Goal: Complete application form

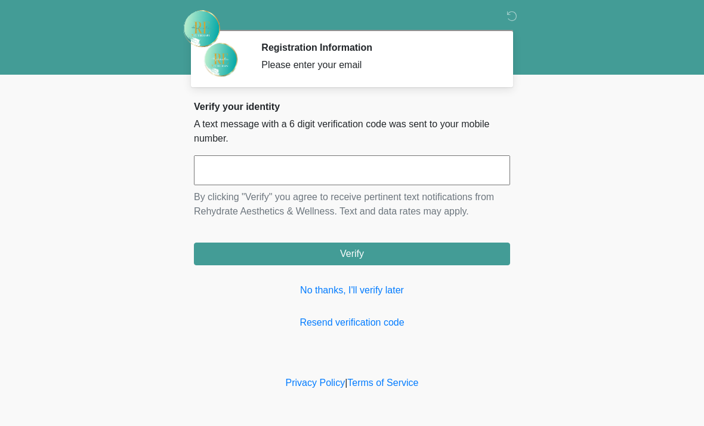
click at [441, 174] on input "text" at bounding box center [352, 170] width 316 height 30
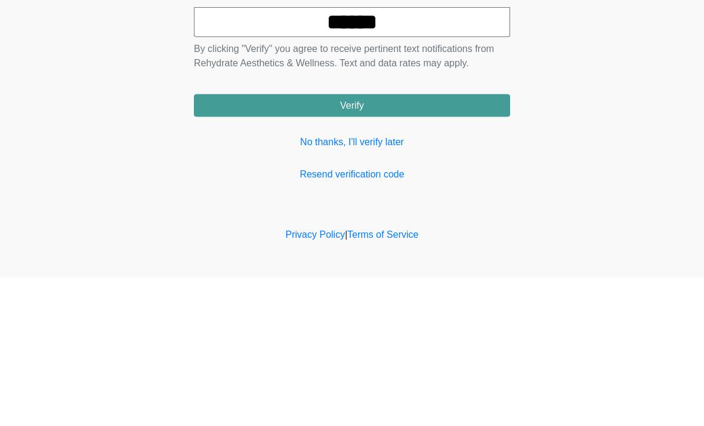
type input "******"
click at [380, 242] on button "Verify" at bounding box center [352, 253] width 316 height 23
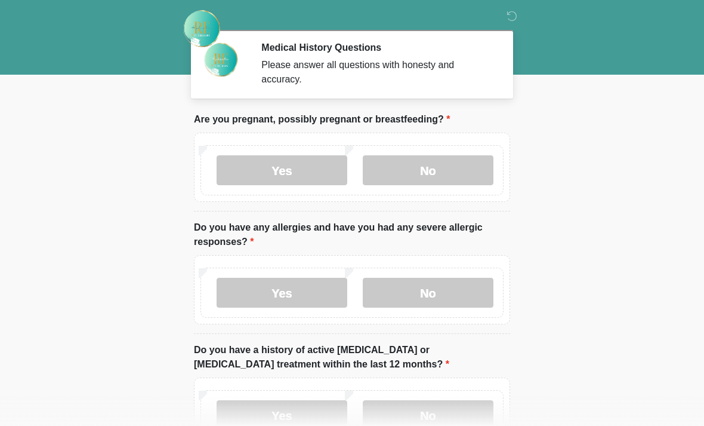
click at [427, 177] on label "No" at bounding box center [428, 170] width 131 height 30
click at [442, 302] on label "No" at bounding box center [428, 293] width 131 height 30
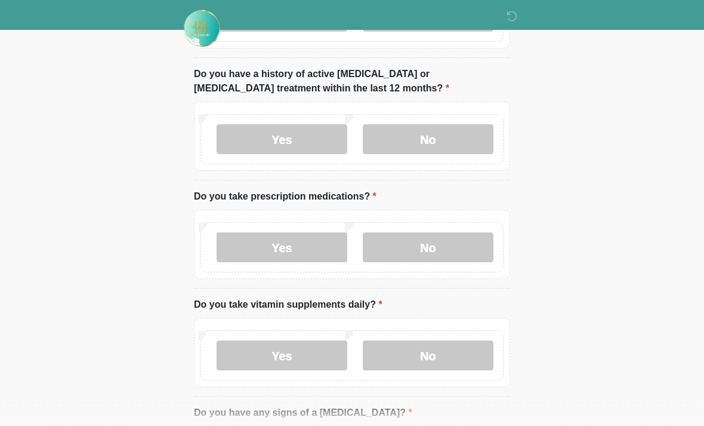
click at [449, 142] on label "No" at bounding box center [428, 140] width 131 height 30
click at [447, 253] on label "No" at bounding box center [428, 247] width 131 height 30
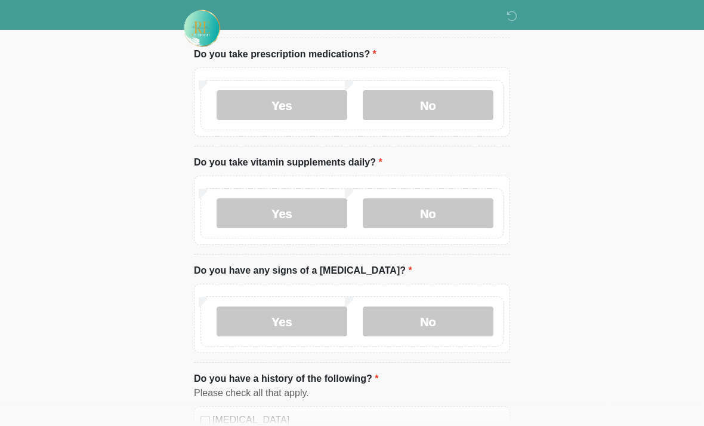
click at [446, 220] on label "No" at bounding box center [428, 214] width 131 height 30
click at [424, 330] on label "No" at bounding box center [428, 321] width 131 height 30
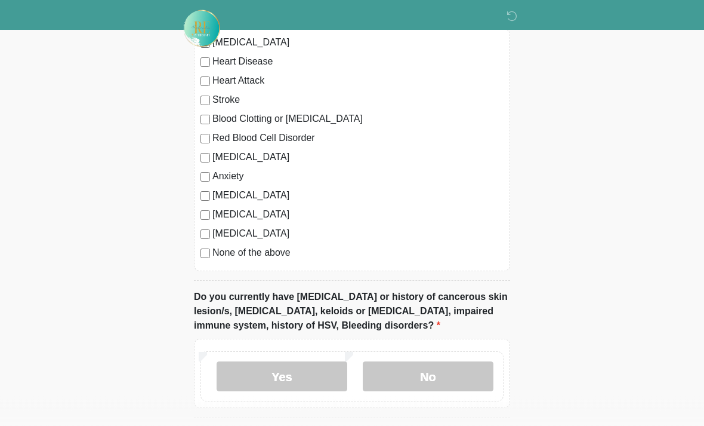
scroll to position [797, 0]
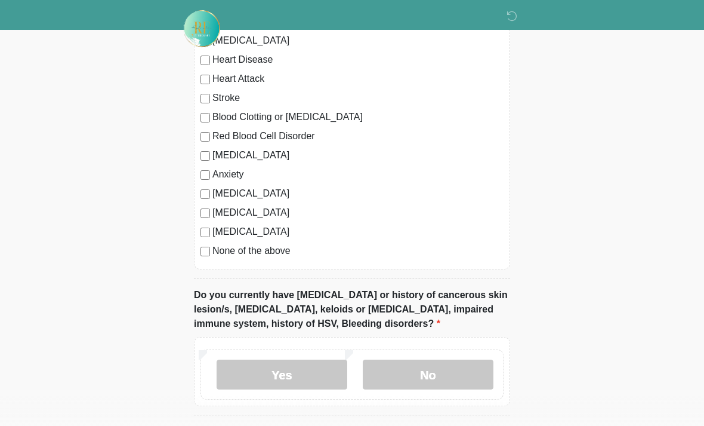
click at [434, 377] on label "No" at bounding box center [428, 374] width 131 height 30
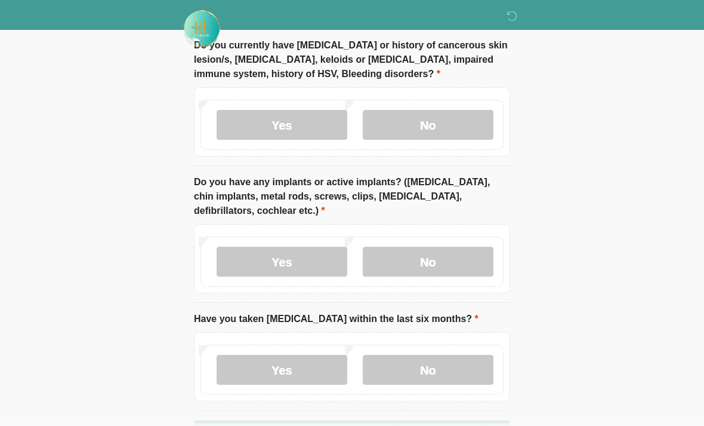
click at [447, 260] on label "No" at bounding box center [428, 262] width 131 height 30
click at [432, 374] on label "No" at bounding box center [428, 370] width 131 height 30
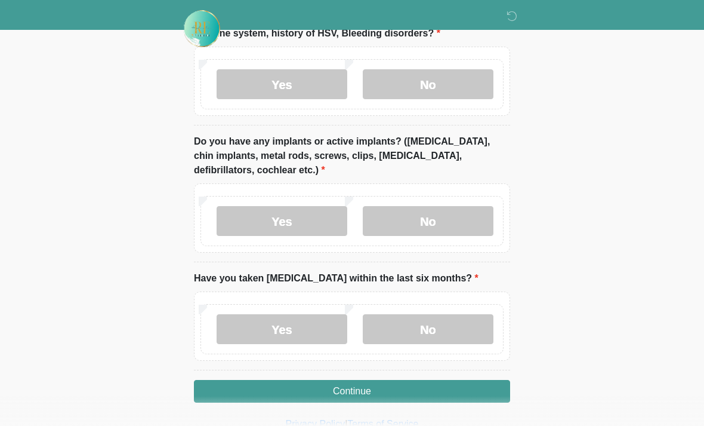
click at [424, 398] on button "Continue" at bounding box center [352, 391] width 316 height 23
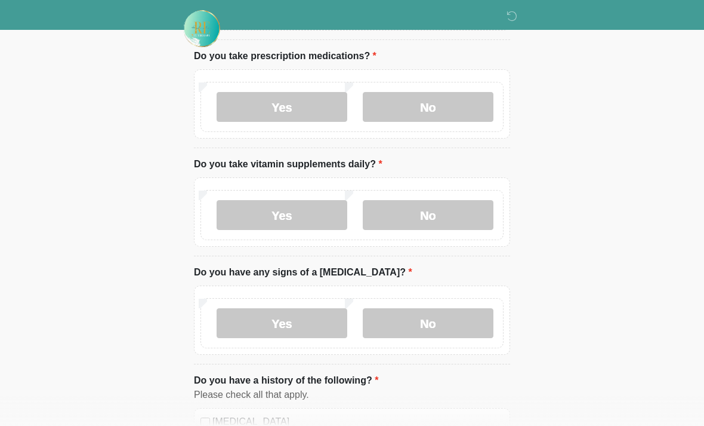
scroll to position [0, 0]
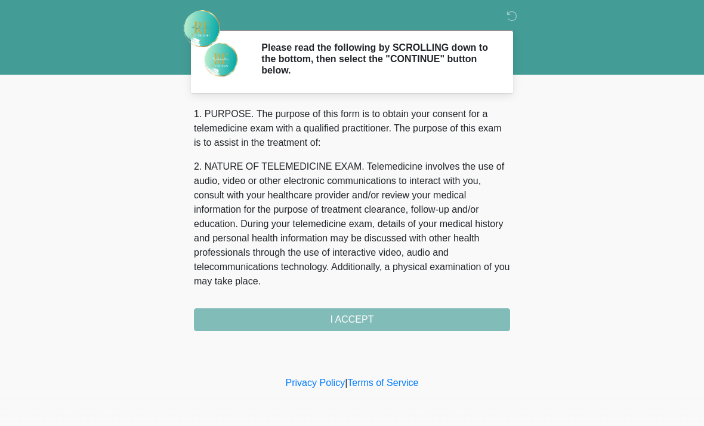
click at [374, 315] on div "1. PURPOSE. The purpose of this form is to obtain your consent for a telemedici…" at bounding box center [352, 219] width 316 height 224
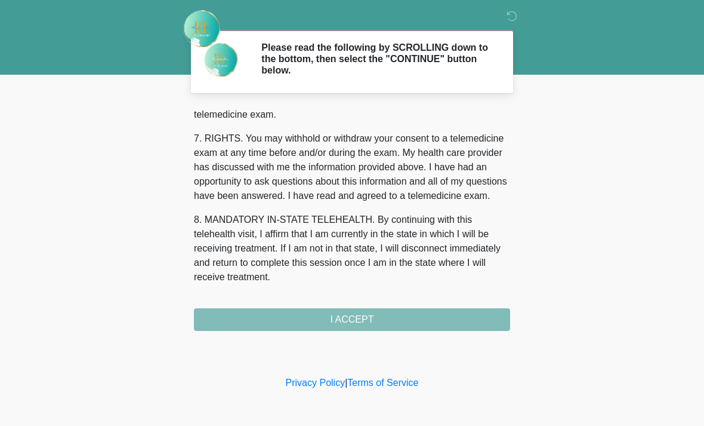
click at [392, 312] on div "1. PURPOSE. The purpose of this form is to obtain your consent for a telemedici…" at bounding box center [352, 219] width 316 height 224
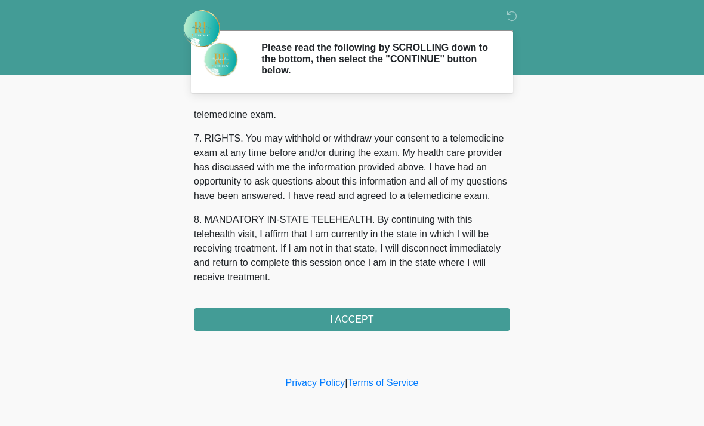
click at [417, 321] on button "I ACCEPT" at bounding box center [352, 319] width 316 height 23
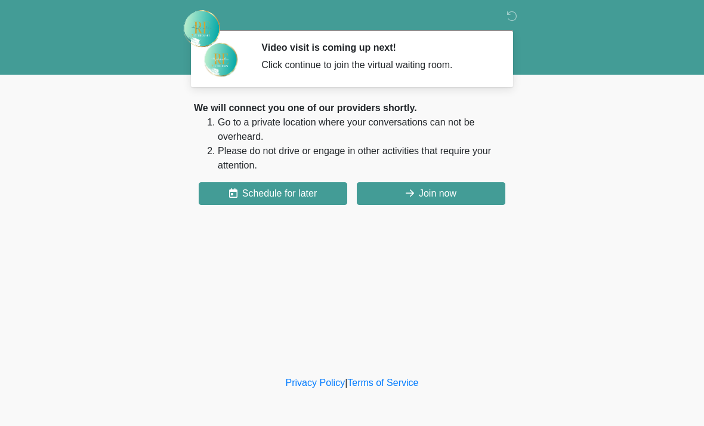
click at [454, 199] on button "Join now" at bounding box center [431, 193] width 149 height 23
